Goal: Task Accomplishment & Management: Complete application form

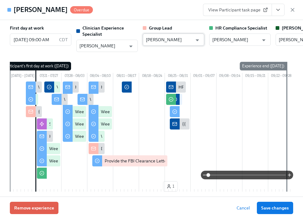
scroll to position [0, 10387]
click at [294, 10] on icon "button" at bounding box center [293, 10] width 6 height 6
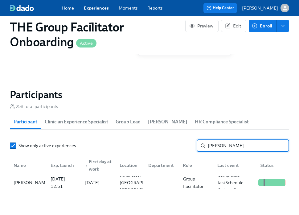
click at [232, 139] on input "hugh" at bounding box center [248, 145] width 81 height 12
type input "justice"
click at [36, 179] on div "[PERSON_NAME]" at bounding box center [31, 182] width 41 height 7
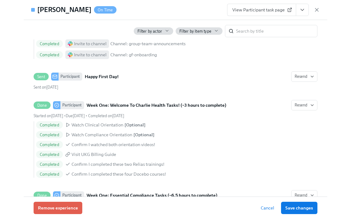
scroll to position [255, 0]
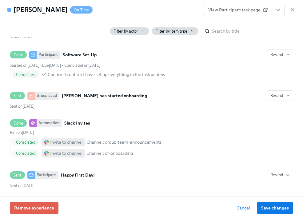
click at [276, 9] on icon "View task page" at bounding box center [278, 10] width 6 height 6
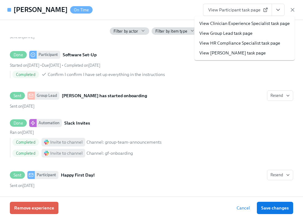
click at [259, 24] on link "View Clinician Experience Specialist task page" at bounding box center [245, 23] width 91 height 6
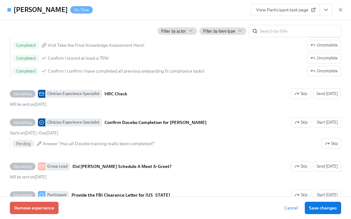
scroll to position [1431, 0]
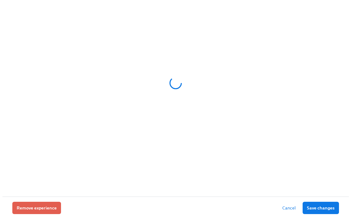
scroll to position [488, 0]
drag, startPoint x: 347, startPoint y: 26, endPoint x: 266, endPoint y: 133, distance: 134.2
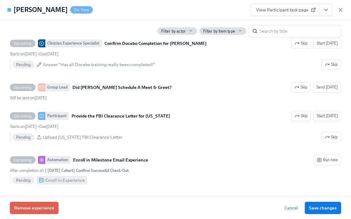
scroll to position [1517, 0]
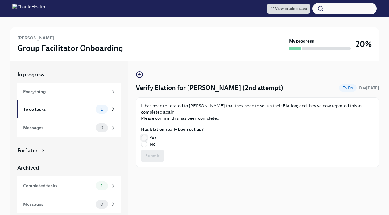
click at [146, 136] on input "Yes" at bounding box center [144, 138] width 6 height 6
radio input "true"
click at [150, 150] on button "Submit" at bounding box center [152, 155] width 23 height 12
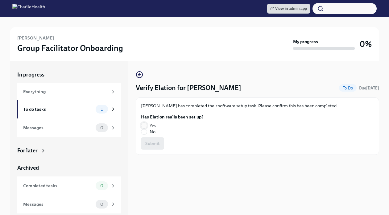
click at [145, 124] on input "Yes" at bounding box center [144, 126] width 6 height 6
radio input "true"
click at [152, 140] on span "Submit" at bounding box center [152, 143] width 14 height 6
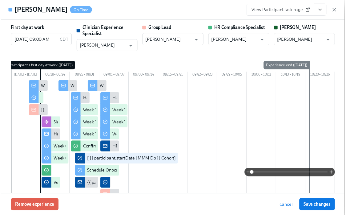
scroll to position [1529, 0]
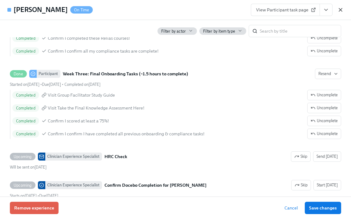
click at [339, 9] on icon "button" at bounding box center [340, 10] width 6 height 6
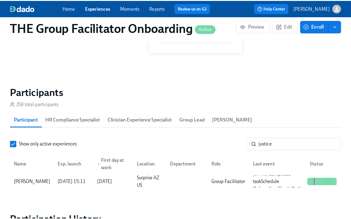
scroll to position [0, 10374]
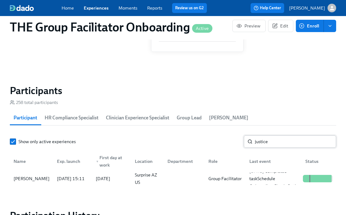
click at [256, 141] on input "justice" at bounding box center [295, 141] width 81 height 12
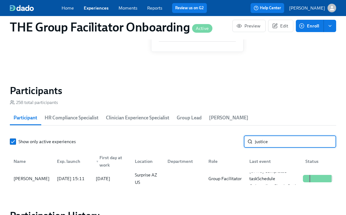
click at [256, 141] on input "justice" at bounding box center [295, 141] width 81 height 12
type input "zoey"
click at [52, 178] on div "[DATE] 12:51" at bounding box center [71, 178] width 39 height 12
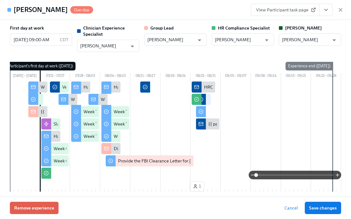
click at [325, 6] on button "View task page" at bounding box center [326, 10] width 13 height 12
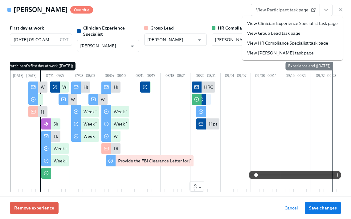
click at [304, 24] on link "View Clinician Experience Specialist task page" at bounding box center [292, 23] width 91 height 6
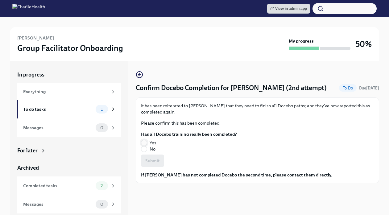
click at [145, 140] on input "Yes" at bounding box center [144, 143] width 6 height 6
radio input "true"
click at [151, 158] on span "Submit" at bounding box center [152, 160] width 14 height 6
